Goal: Task Accomplishment & Management: Manage account settings

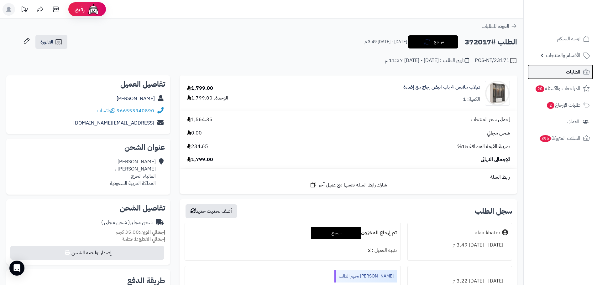
click at [565, 76] on link "الطلبات" at bounding box center [560, 72] width 66 height 15
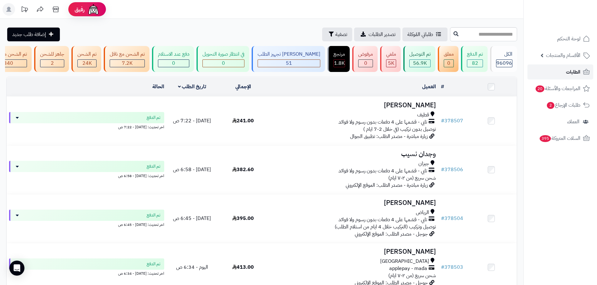
click at [563, 76] on link "الطلبات" at bounding box center [560, 72] width 66 height 15
click at [542, 74] on link "الطلبات" at bounding box center [560, 72] width 66 height 15
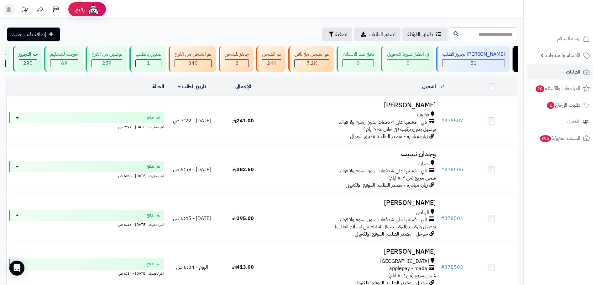
scroll to position [0, 0]
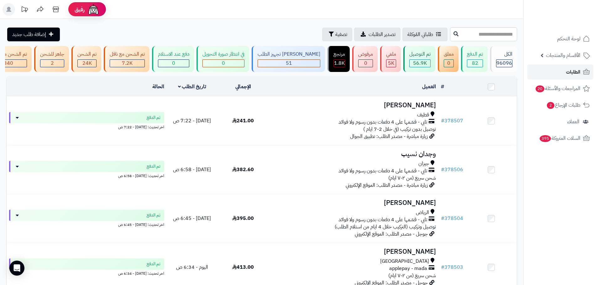
click at [544, 71] on link "الطلبات" at bounding box center [560, 72] width 66 height 15
click at [548, 71] on link "الطلبات" at bounding box center [560, 72] width 66 height 15
click at [554, 76] on link "الطلبات" at bounding box center [560, 72] width 66 height 15
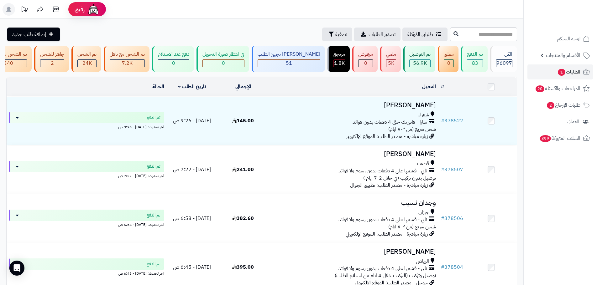
scroll to position [0, -185]
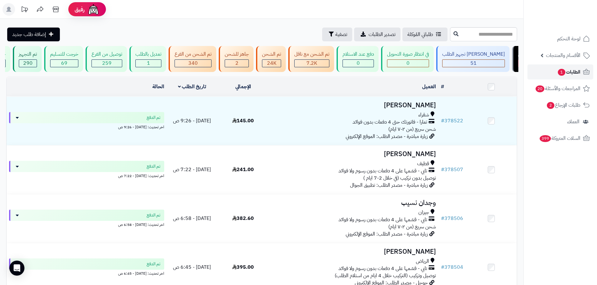
click at [561, 73] on span "1" at bounding box center [562, 72] width 8 height 7
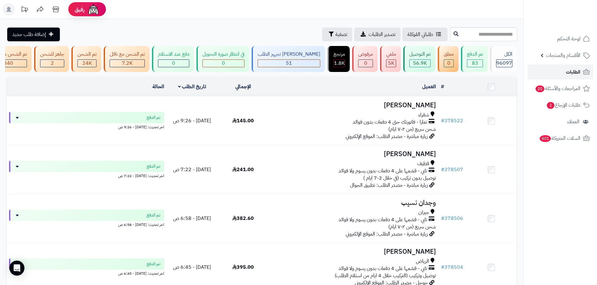
click at [554, 75] on link "الطلبات" at bounding box center [560, 72] width 66 height 15
click at [541, 68] on link "الطلبات" at bounding box center [560, 72] width 66 height 15
click at [568, 73] on span "الطلبات" at bounding box center [573, 72] width 14 height 9
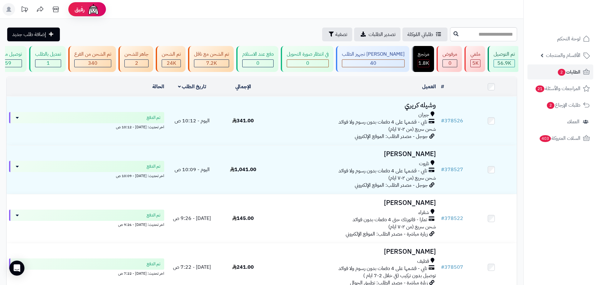
scroll to position [0, 0]
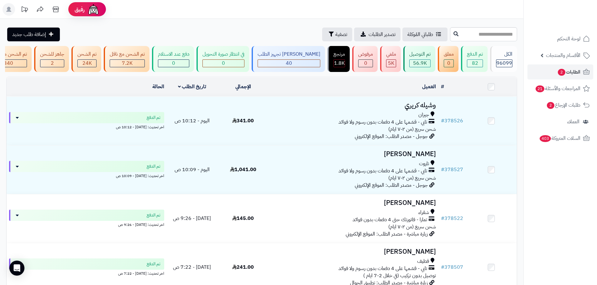
click at [553, 68] on link "الطلبات 2" at bounding box center [560, 72] width 66 height 15
click at [554, 72] on link "الطلبات 2" at bounding box center [560, 72] width 66 height 15
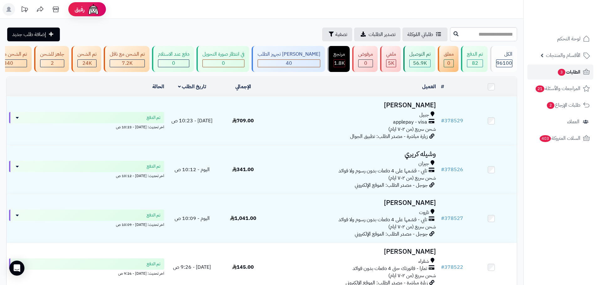
click at [561, 75] on span "3" at bounding box center [562, 72] width 8 height 7
click at [576, 75] on span "الطلبات 3" at bounding box center [568, 72] width 23 height 9
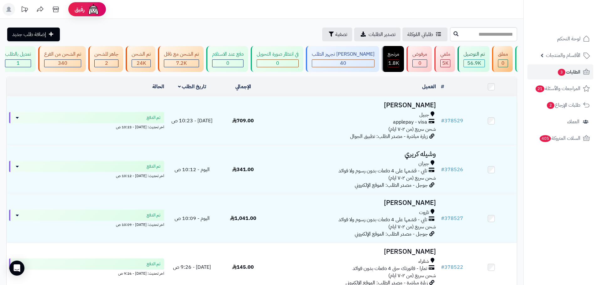
scroll to position [0, -185]
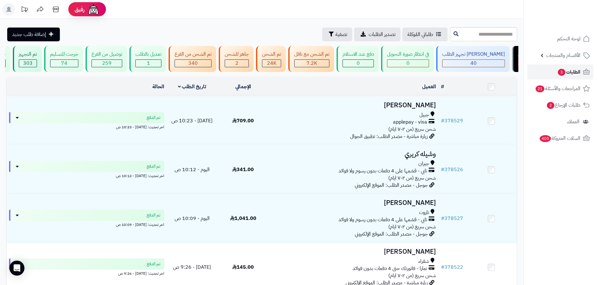
click at [558, 71] on span "3" at bounding box center [562, 72] width 8 height 7
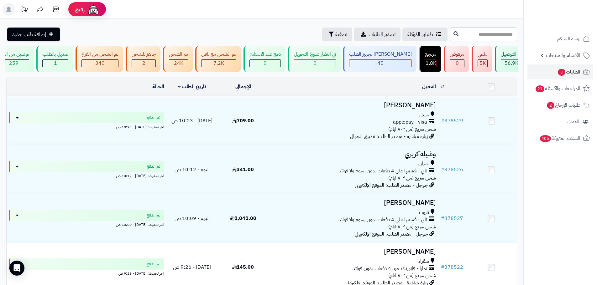
scroll to position [0, -185]
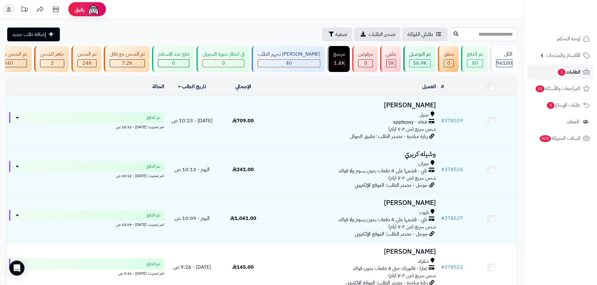
click at [570, 70] on span "الطلبات 3" at bounding box center [568, 72] width 23 height 9
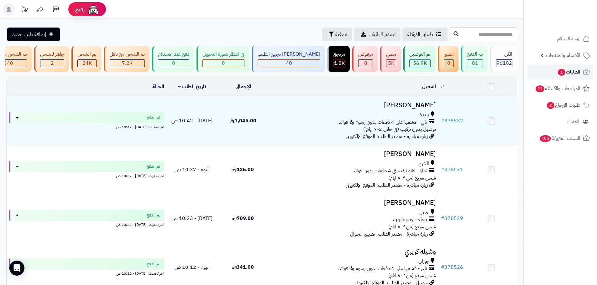
click at [561, 75] on span "1" at bounding box center [562, 72] width 8 height 7
click at [550, 77] on link "الطلبات 1" at bounding box center [560, 72] width 66 height 15
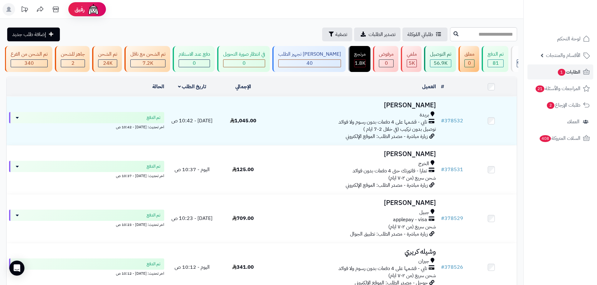
scroll to position [0, 0]
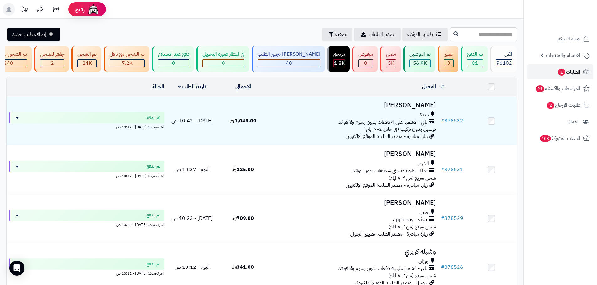
click at [545, 74] on link "الطلبات 1" at bounding box center [560, 72] width 66 height 15
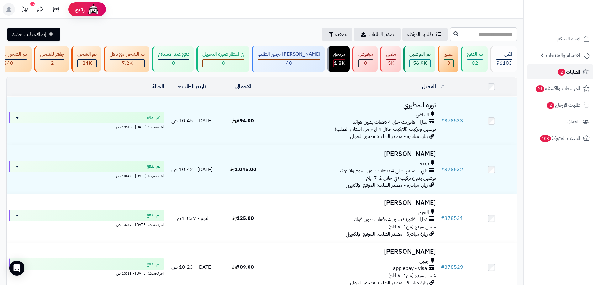
click at [573, 73] on span "الطلبات 2" at bounding box center [568, 72] width 23 height 9
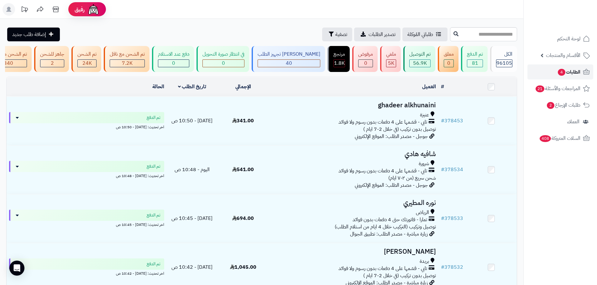
click at [562, 75] on span "4" at bounding box center [562, 72] width 8 height 7
click at [563, 67] on link "الطلبات 4" at bounding box center [560, 72] width 66 height 15
click at [562, 74] on span "4" at bounding box center [562, 72] width 8 height 7
click at [544, 74] on link "الطلبات 4" at bounding box center [560, 72] width 66 height 15
click at [561, 71] on span "4" at bounding box center [562, 73] width 8 height 8
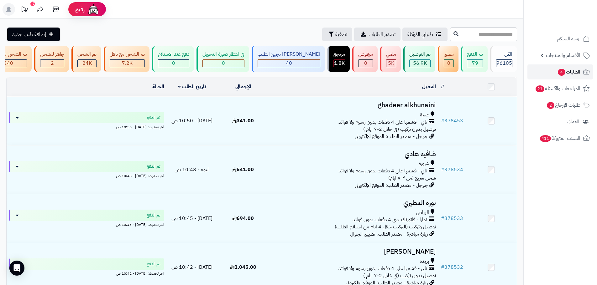
click at [539, 72] on link "الطلبات 4" at bounding box center [560, 72] width 66 height 15
click at [546, 76] on link "الطلبات 4" at bounding box center [560, 72] width 66 height 15
click at [544, 86] on span "المراجعات والأسئلة 21" at bounding box center [557, 88] width 45 height 9
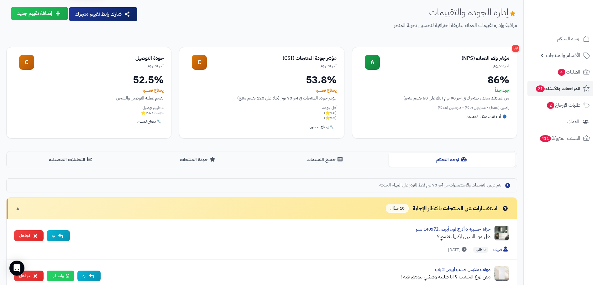
scroll to position [31, 0]
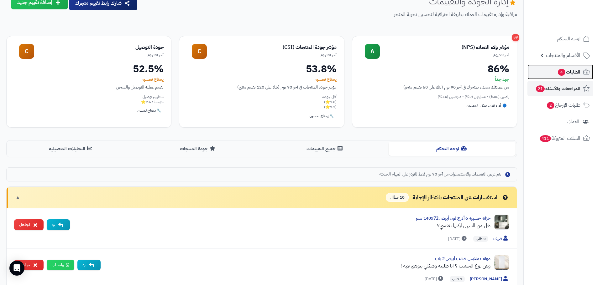
click at [560, 74] on span "4" at bounding box center [562, 72] width 8 height 7
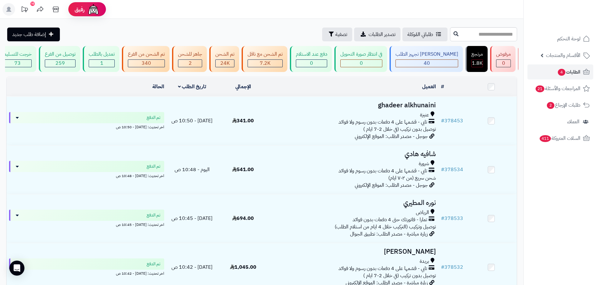
scroll to position [0, -181]
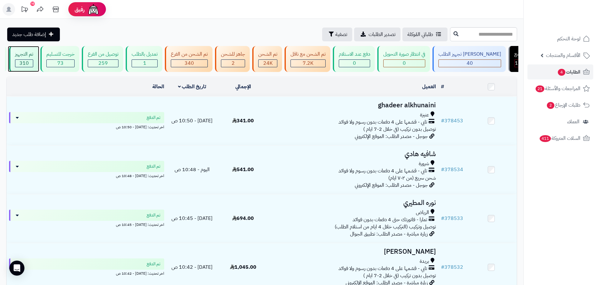
click at [29, 60] on span "310" at bounding box center [23, 64] width 9 height 8
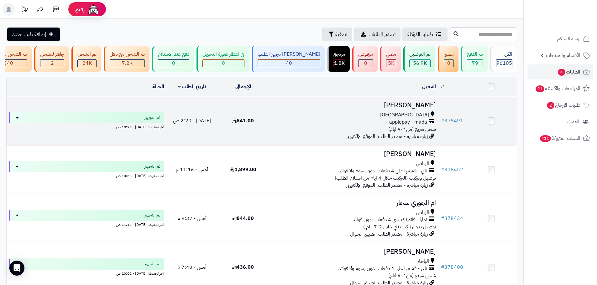
click at [300, 133] on div "[GEOGRAPHIC_DATA] applepay - mada شحن سريع (من ٢-٧ ايام)" at bounding box center [353, 123] width 165 height 22
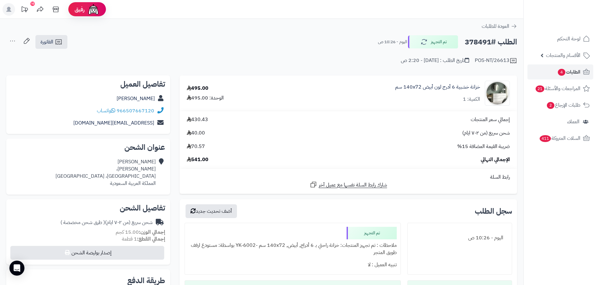
click at [476, 46] on h2 "الطلب #378491" at bounding box center [491, 42] width 52 height 13
copy h2 "378491"
click at [557, 75] on span "الطلبات 4" at bounding box center [568, 72] width 23 height 9
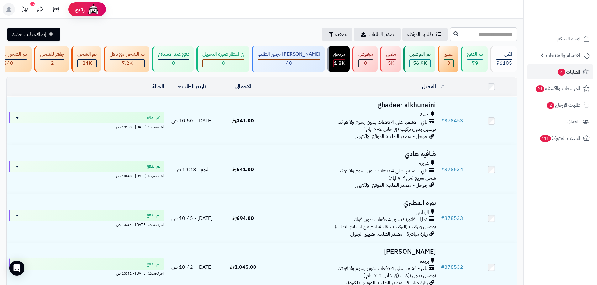
scroll to position [0, -185]
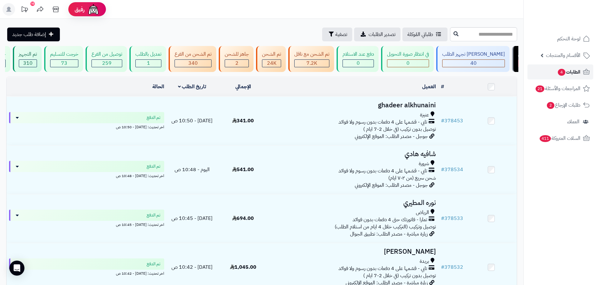
click at [561, 76] on span "4" at bounding box center [562, 72] width 8 height 7
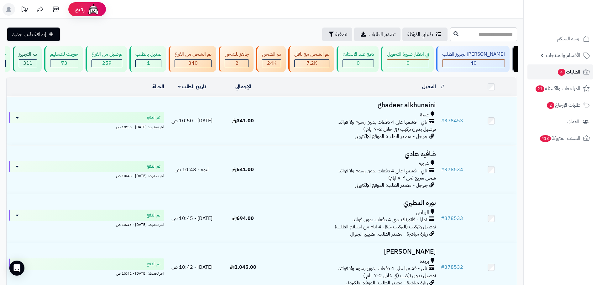
click at [559, 70] on span "4" at bounding box center [562, 72] width 8 height 7
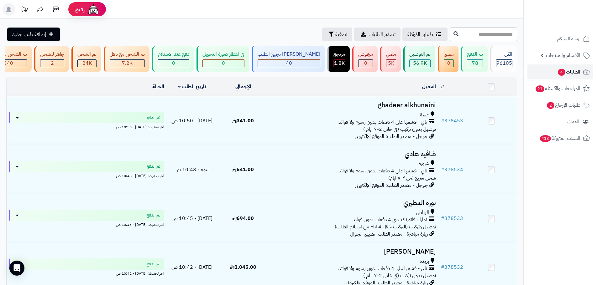
click at [557, 76] on span "الطلبات 4" at bounding box center [568, 72] width 23 height 9
click at [538, 74] on link "الطلبات 4" at bounding box center [560, 72] width 66 height 15
click at [547, 76] on link "الطلبات 4" at bounding box center [560, 72] width 66 height 15
click at [571, 76] on span "الطلبات 4" at bounding box center [568, 72] width 23 height 9
click at [565, 74] on span "الطلبات 4" at bounding box center [568, 72] width 23 height 9
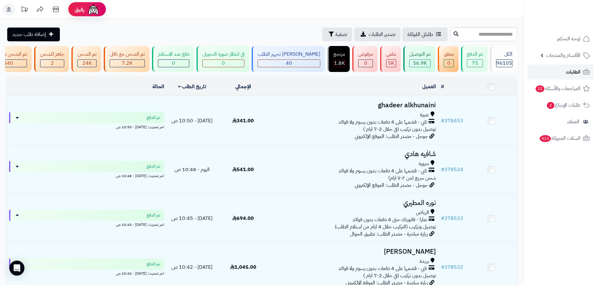
click at [547, 74] on link "الطلبات" at bounding box center [560, 72] width 66 height 15
click at [544, 74] on link "الطلبات" at bounding box center [560, 72] width 66 height 15
click at [572, 74] on span "الطلبات" at bounding box center [573, 72] width 14 height 9
click at [554, 74] on link "الطلبات" at bounding box center [560, 72] width 66 height 15
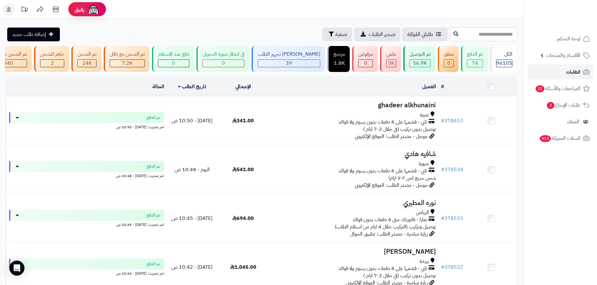
click at [568, 70] on span "الطلبات" at bounding box center [573, 72] width 14 height 9
click at [566, 71] on link "الطلبات" at bounding box center [560, 72] width 66 height 15
click at [536, 75] on link "الطلبات" at bounding box center [560, 72] width 66 height 15
click at [540, 75] on link "الطلبات" at bounding box center [560, 72] width 66 height 15
click at [542, 70] on link "الطلبات" at bounding box center [560, 72] width 66 height 15
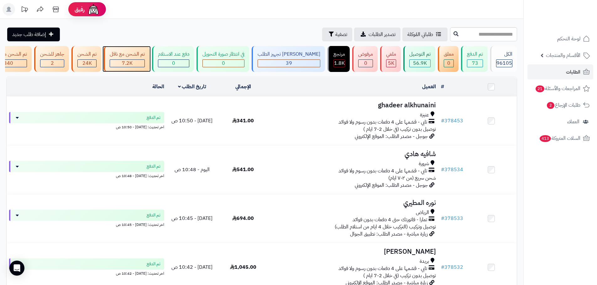
click at [136, 71] on div "تم الشحن مع ناقل 7.2K" at bounding box center [127, 59] width 46 height 26
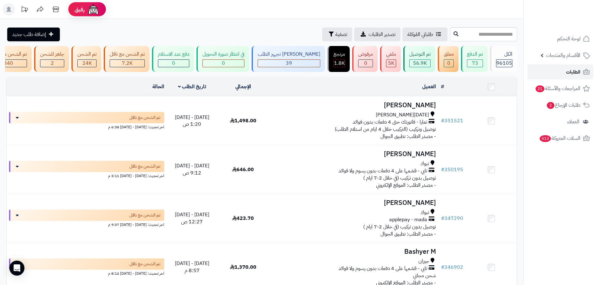
click at [545, 75] on link "الطلبات" at bounding box center [560, 72] width 66 height 15
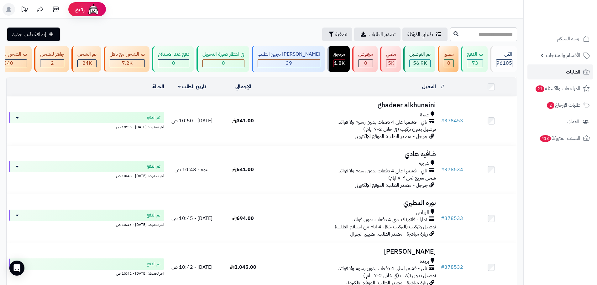
click at [576, 75] on span "الطلبات" at bounding box center [573, 72] width 14 height 9
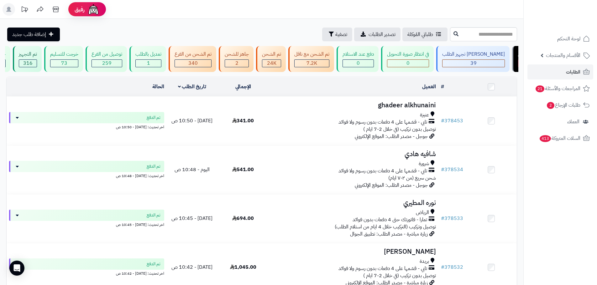
scroll to position [0, 0]
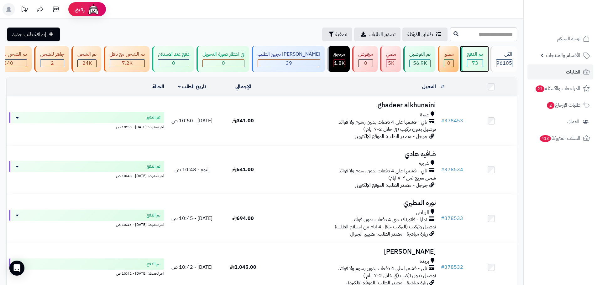
click at [480, 65] on div "73" at bounding box center [474, 63] width 15 height 7
click at [559, 70] on link "الطلبات" at bounding box center [560, 72] width 66 height 15
click at [568, 72] on span "الطلبات" at bounding box center [573, 72] width 14 height 9
click at [559, 41] on span "لوحة التحكم" at bounding box center [569, 38] width 23 height 9
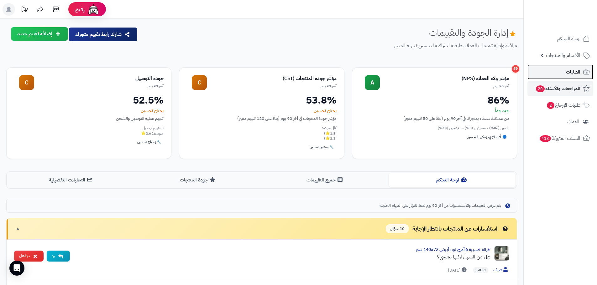
click at [549, 75] on link "الطلبات" at bounding box center [560, 72] width 66 height 15
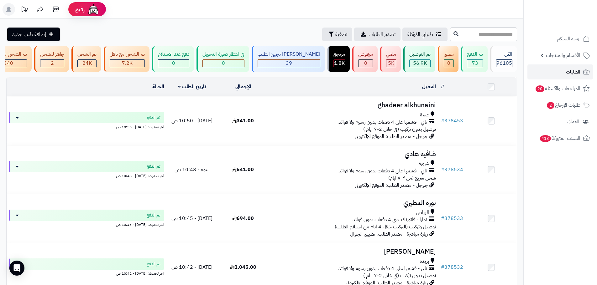
click at [543, 75] on link "الطلبات" at bounding box center [560, 72] width 66 height 15
click at [565, 73] on link "الطلبات" at bounding box center [560, 72] width 66 height 15
